Goal: Contribute content

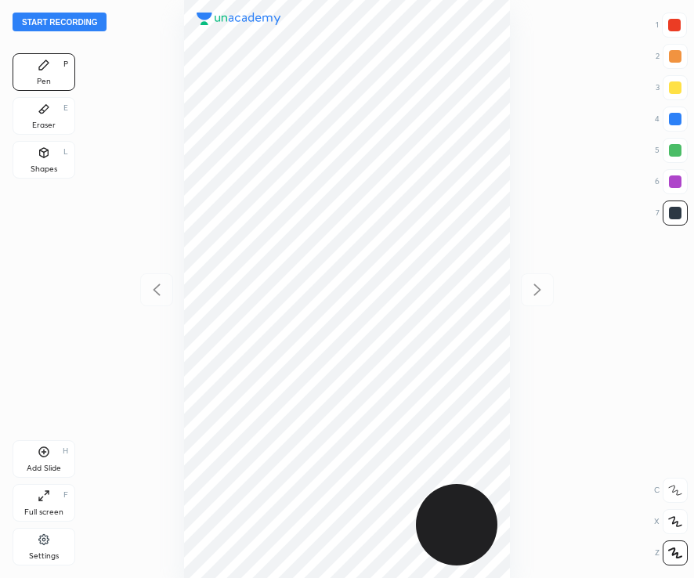
scroll to position [578, 443]
click at [531, 177] on div at bounding box center [346, 289] width 443 height 578
click at [674, 29] on div at bounding box center [674, 25] width 13 height 13
click at [68, 22] on button "Start recording" at bounding box center [60, 22] width 94 height 19
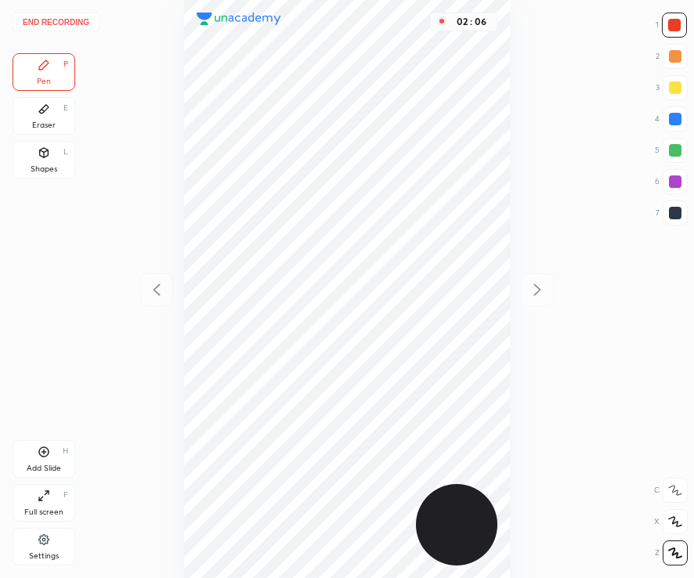
click at [672, 215] on div at bounding box center [675, 213] width 13 height 13
click at [53, 468] on div "Add Slide" at bounding box center [44, 468] width 34 height 8
click at [677, 31] on div at bounding box center [674, 25] width 25 height 25
click at [670, 219] on div at bounding box center [675, 213] width 13 height 13
click at [671, 30] on div at bounding box center [674, 25] width 13 height 13
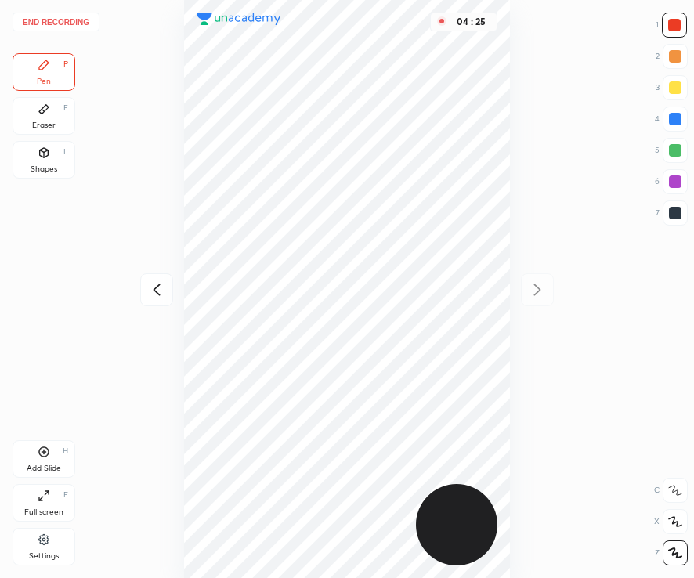
click at [671, 183] on div at bounding box center [675, 181] width 13 height 13
click at [52, 464] on div "Add Slide" at bounding box center [44, 468] width 34 height 8
click at [677, 121] on div at bounding box center [675, 119] width 13 height 13
click at [44, 464] on div "Add Slide" at bounding box center [44, 468] width 34 height 8
click at [52, 463] on div "Add Slide H" at bounding box center [44, 459] width 63 height 38
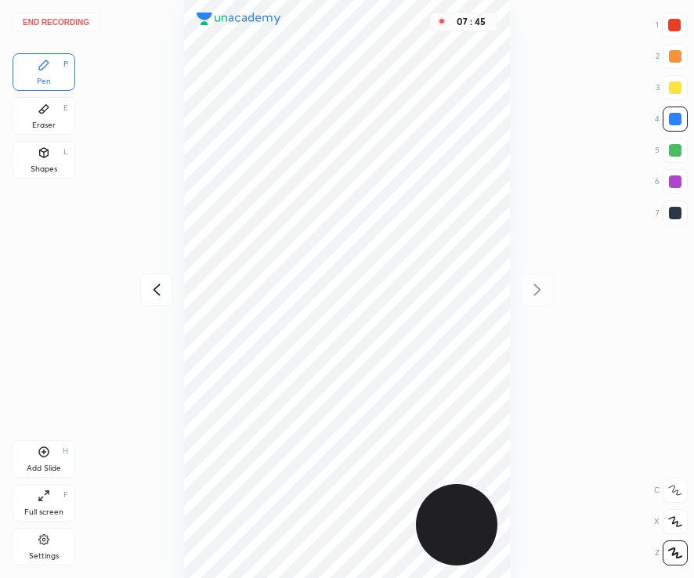
click at [53, 459] on div "Add Slide H" at bounding box center [44, 459] width 63 height 38
click at [47, 466] on div "Add Slide" at bounding box center [44, 468] width 34 height 8
click at [44, 472] on div "Add Slide" at bounding box center [44, 468] width 34 height 8
click at [73, 22] on button "End recording" at bounding box center [56, 22] width 87 height 19
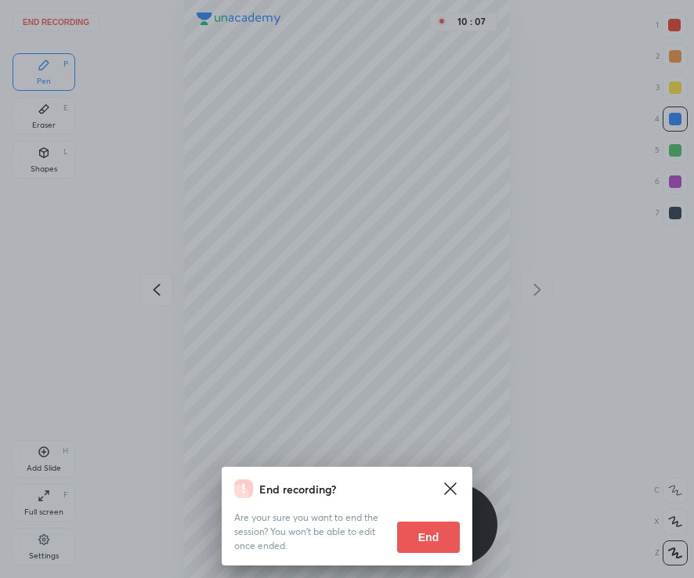
click at [435, 544] on button "End" at bounding box center [428, 537] width 63 height 31
